Goal: Book appointment/travel/reservation

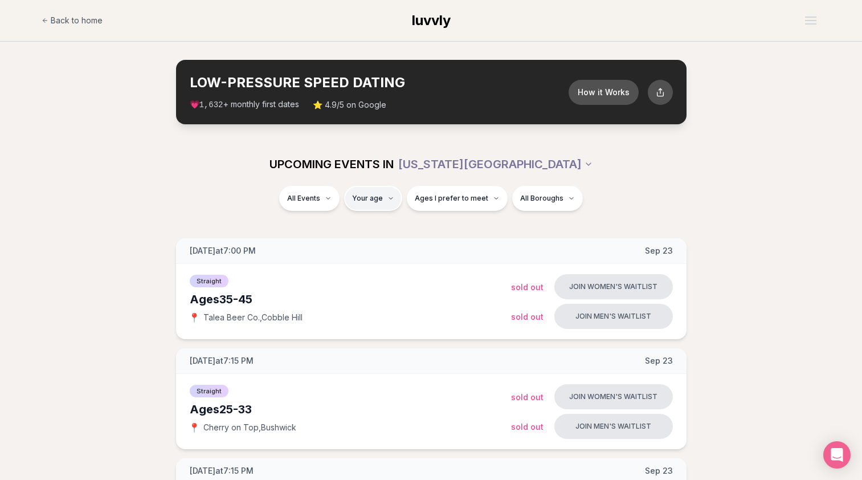
type input "**"
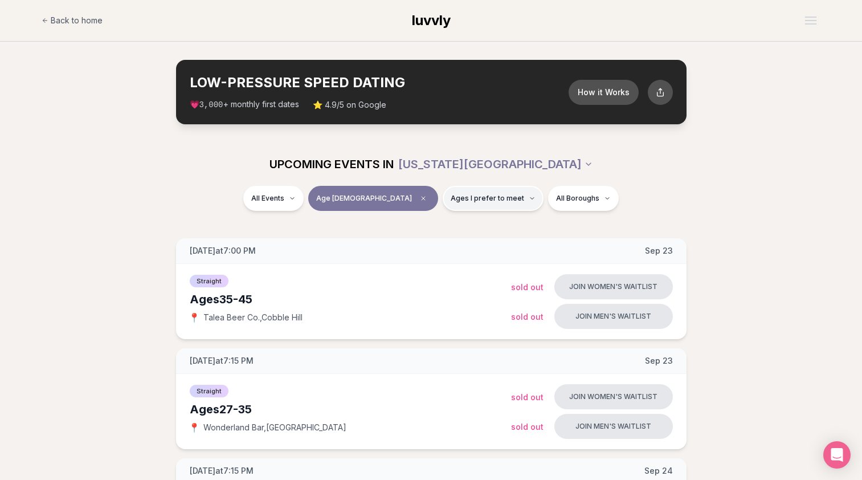
click at [451, 194] on span "Ages I prefer to meet" at bounding box center [487, 198] width 73 height 9
click at [449, 239] on span "Around my age" at bounding box center [453, 241] width 58 height 11
click at [417, 239] on button "Around my age" at bounding box center [412, 242] width 9 height 9
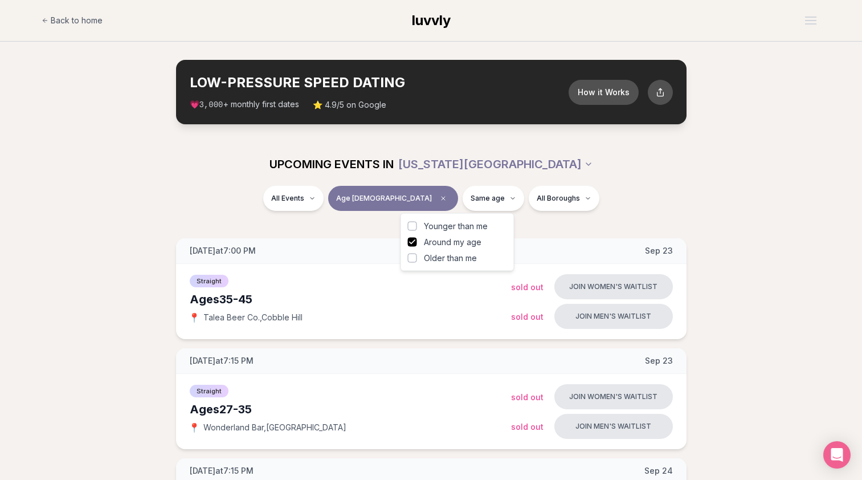
click at [701, 162] on div "UPCOMING EVENTS IN [US_STATE][GEOGRAPHIC_DATA]" at bounding box center [431, 164] width 638 height 25
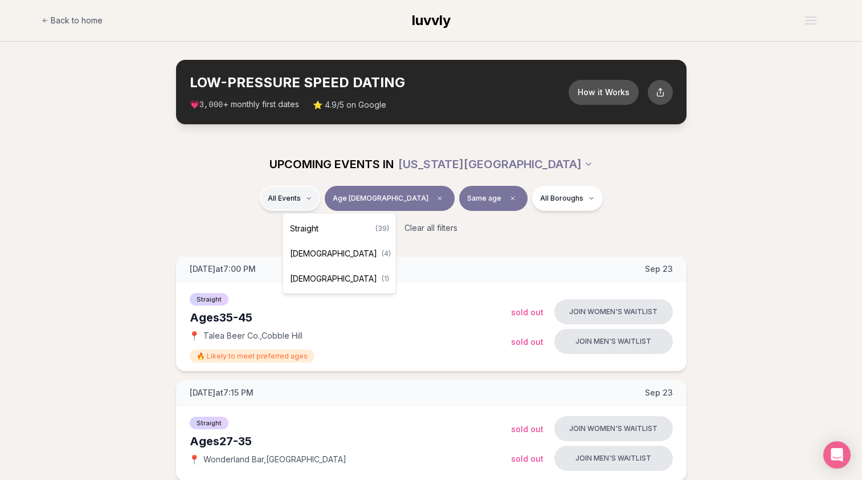
click at [330, 225] on div "Straight ( 39 )" at bounding box center [339, 228] width 108 height 25
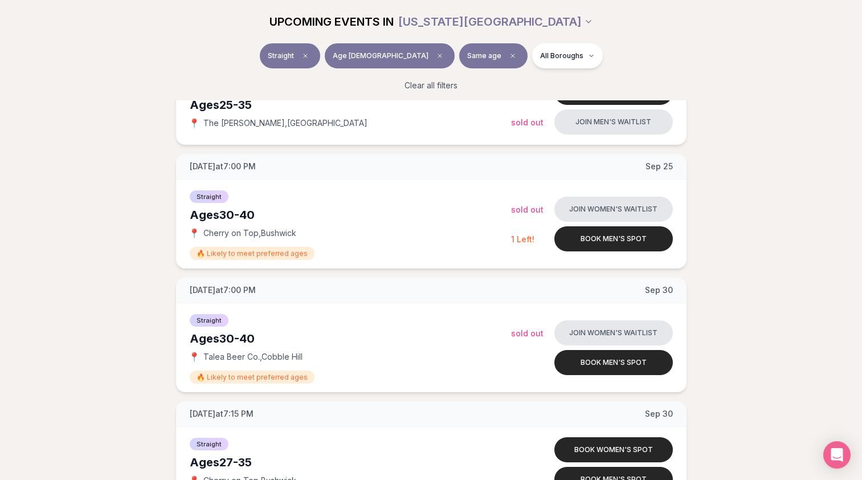
scroll to position [648, 0]
